Goal: Find specific page/section: Find specific page/section

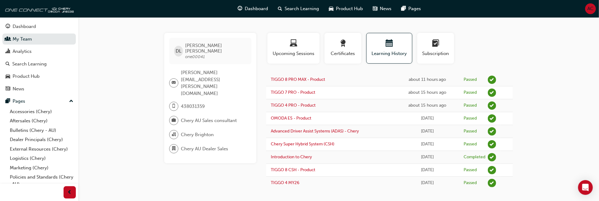
scroll to position [6, 0]
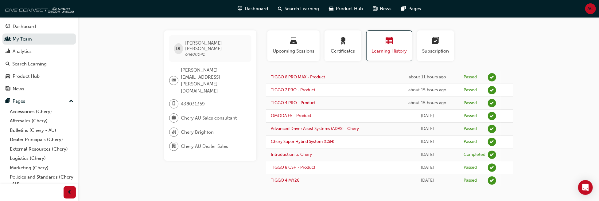
click at [386, 46] on div "button" at bounding box center [389, 42] width 36 height 10
click at [306, 51] on span "Upcoming Sessions" at bounding box center [293, 51] width 43 height 7
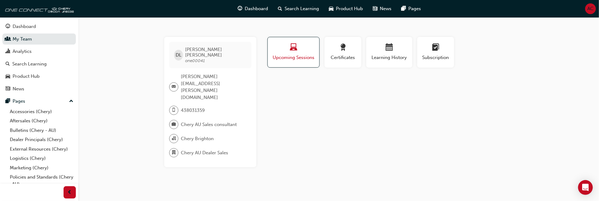
scroll to position [0, 0]
click at [389, 44] on span "calendar-icon" at bounding box center [391, 48] width 7 height 8
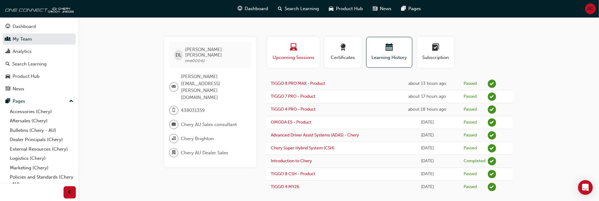
click at [291, 60] on span "Upcoming Sessions" at bounding box center [293, 57] width 43 height 7
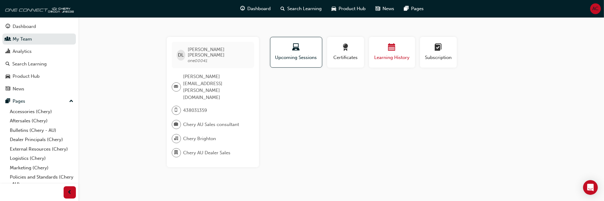
click at [400, 59] on span "Learning History" at bounding box center [391, 57] width 37 height 7
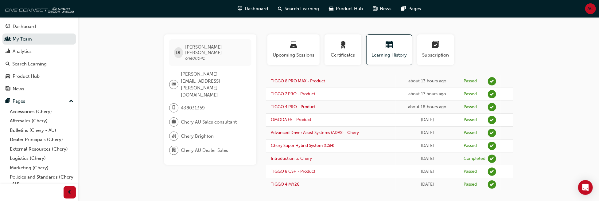
scroll to position [6, 0]
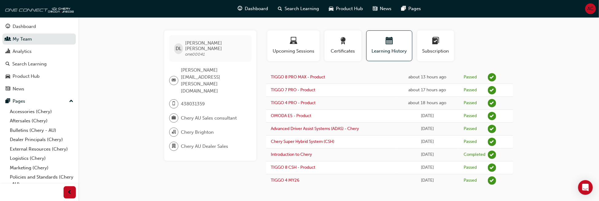
click at [14, 32] on button "Dashboard My Team Analytics Search Learning Product Hub News Pages" at bounding box center [38, 58] width 73 height 76
click at [17, 40] on link "My Team" at bounding box center [38, 38] width 73 height 11
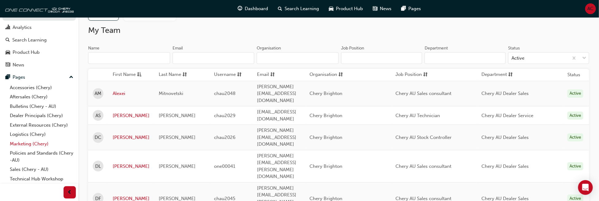
scroll to position [41, 0]
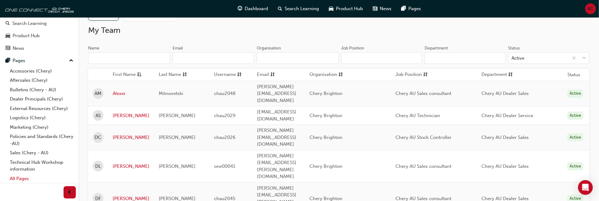
click at [26, 181] on link "All Pages" at bounding box center [41, 179] width 68 height 10
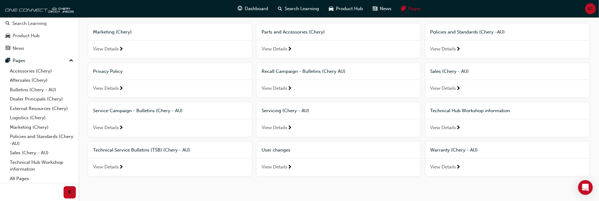
scroll to position [184, 0]
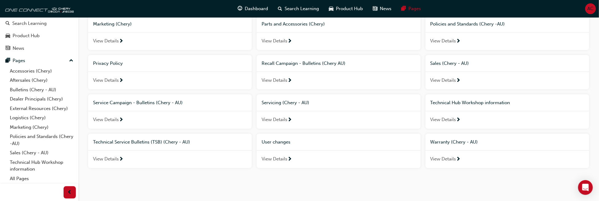
click at [287, 157] on span "View Details" at bounding box center [275, 158] width 26 height 7
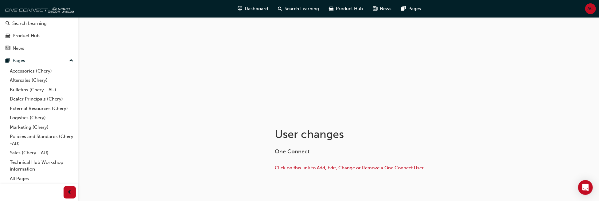
scroll to position [56, 0]
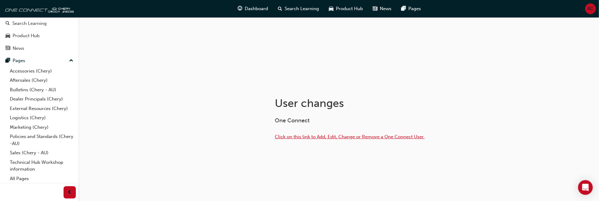
click at [341, 136] on span "Click on this link to Add, Edit, Change or Remove a One Connect User." at bounding box center [350, 137] width 150 height 6
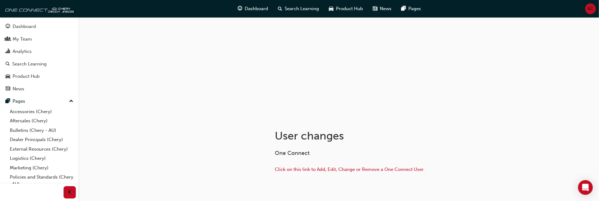
scroll to position [56, 0]
